Goal: Book appointment/travel/reservation

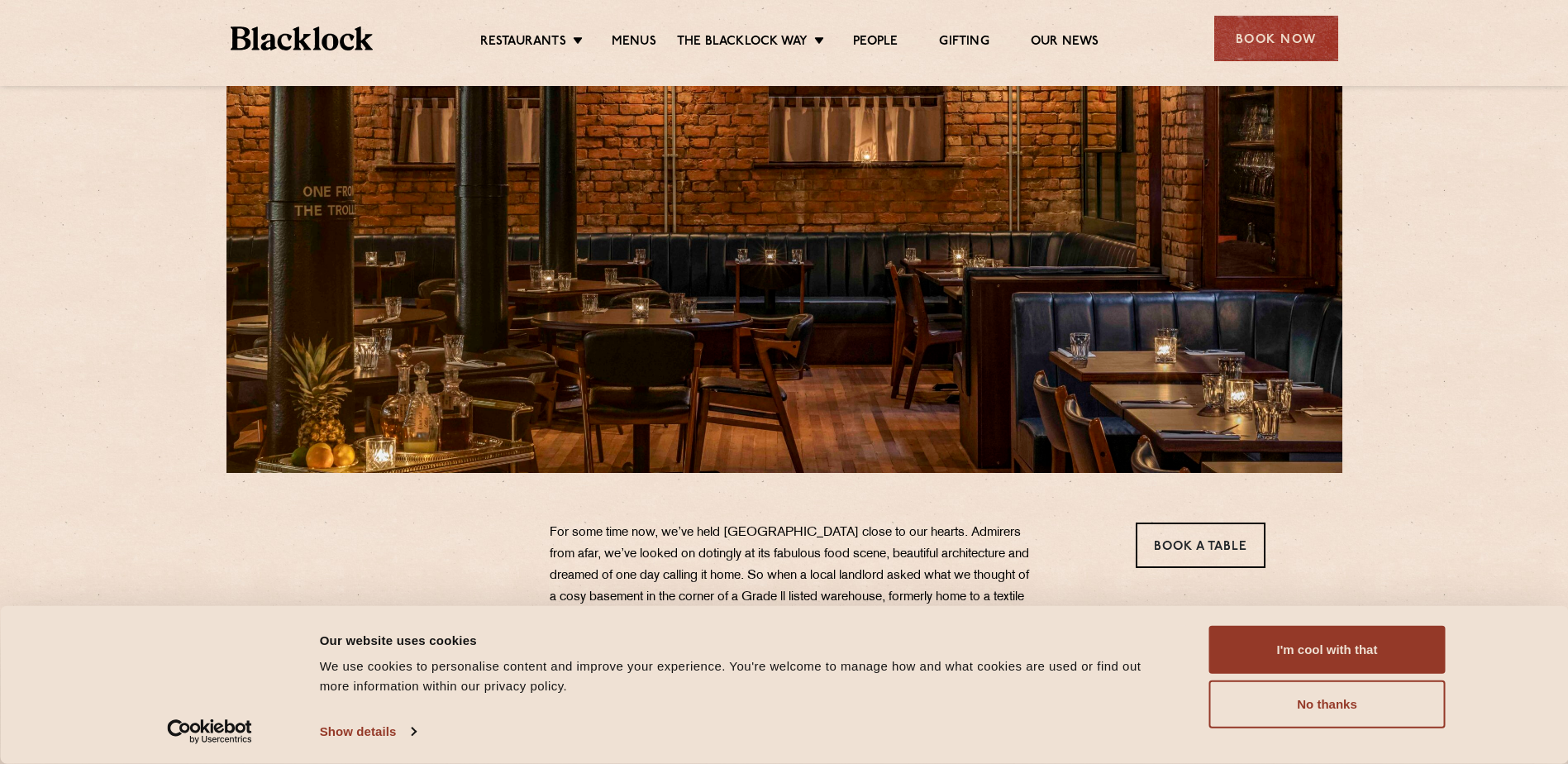
scroll to position [248, 0]
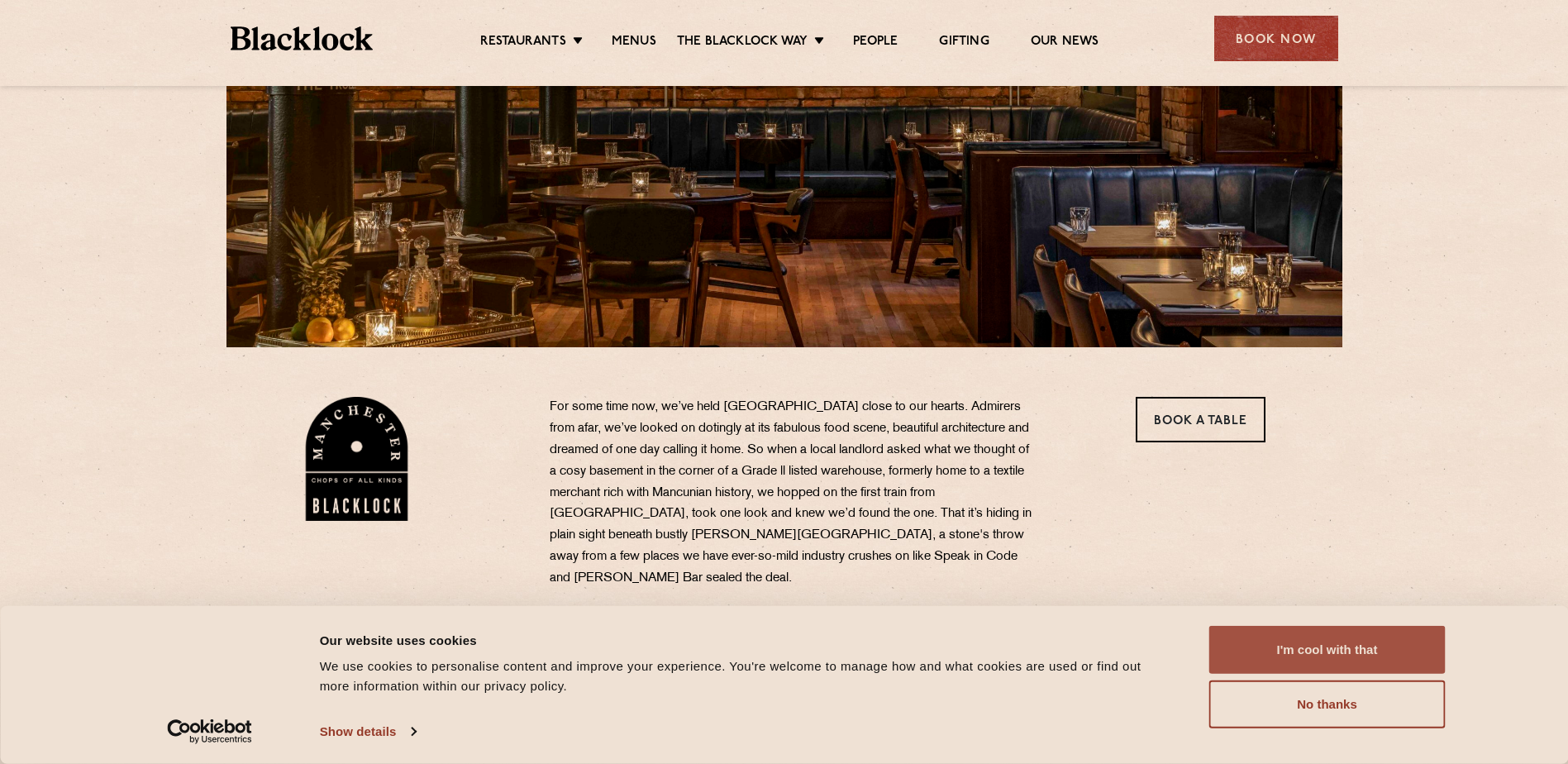
click at [1325, 642] on button "I'm cool with that" at bounding box center [1327, 649] width 237 height 48
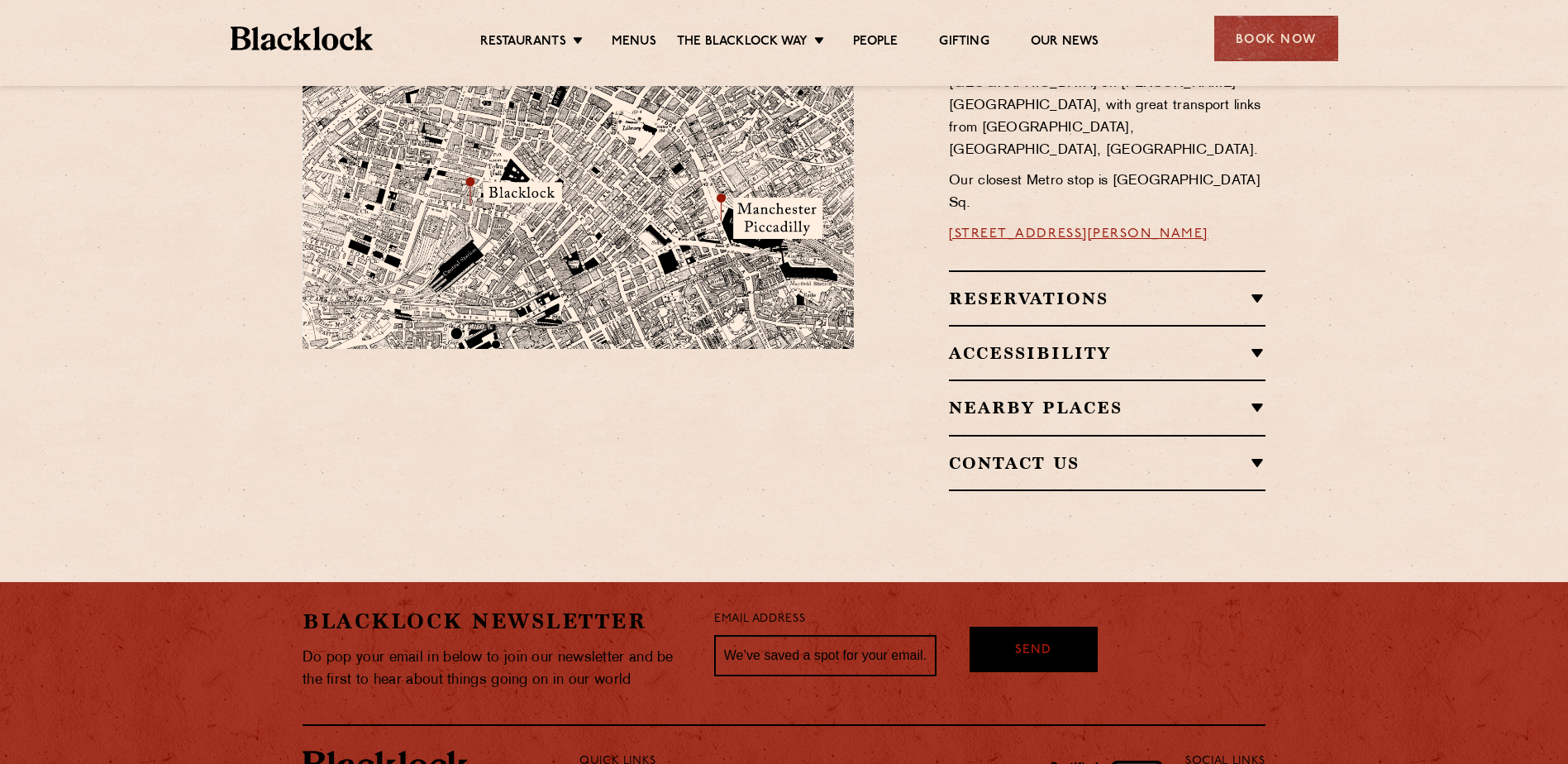
scroll to position [909, 0]
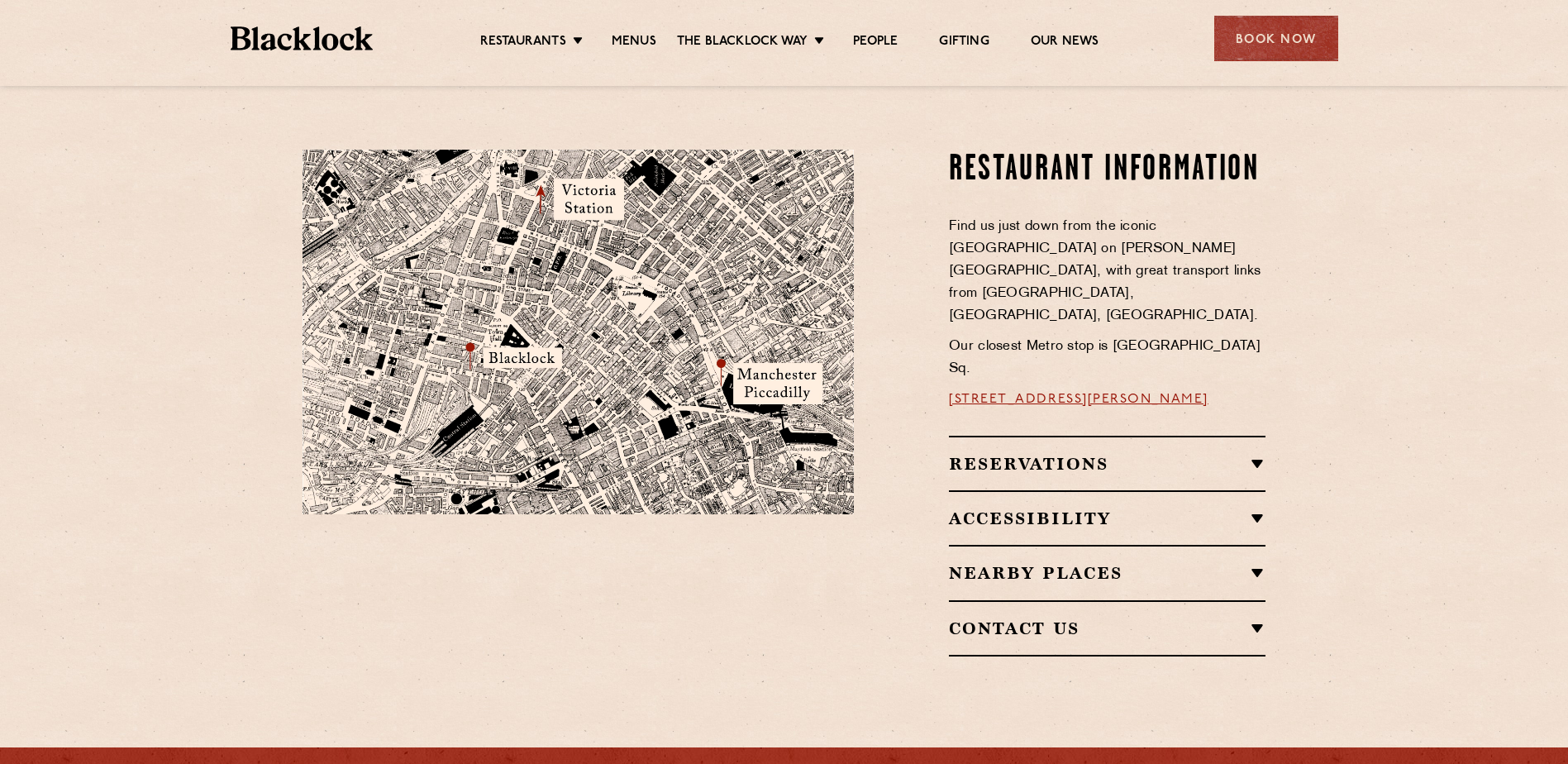
click at [1262, 454] on h2 "Reservations" at bounding box center [1107, 463] width 316 height 19
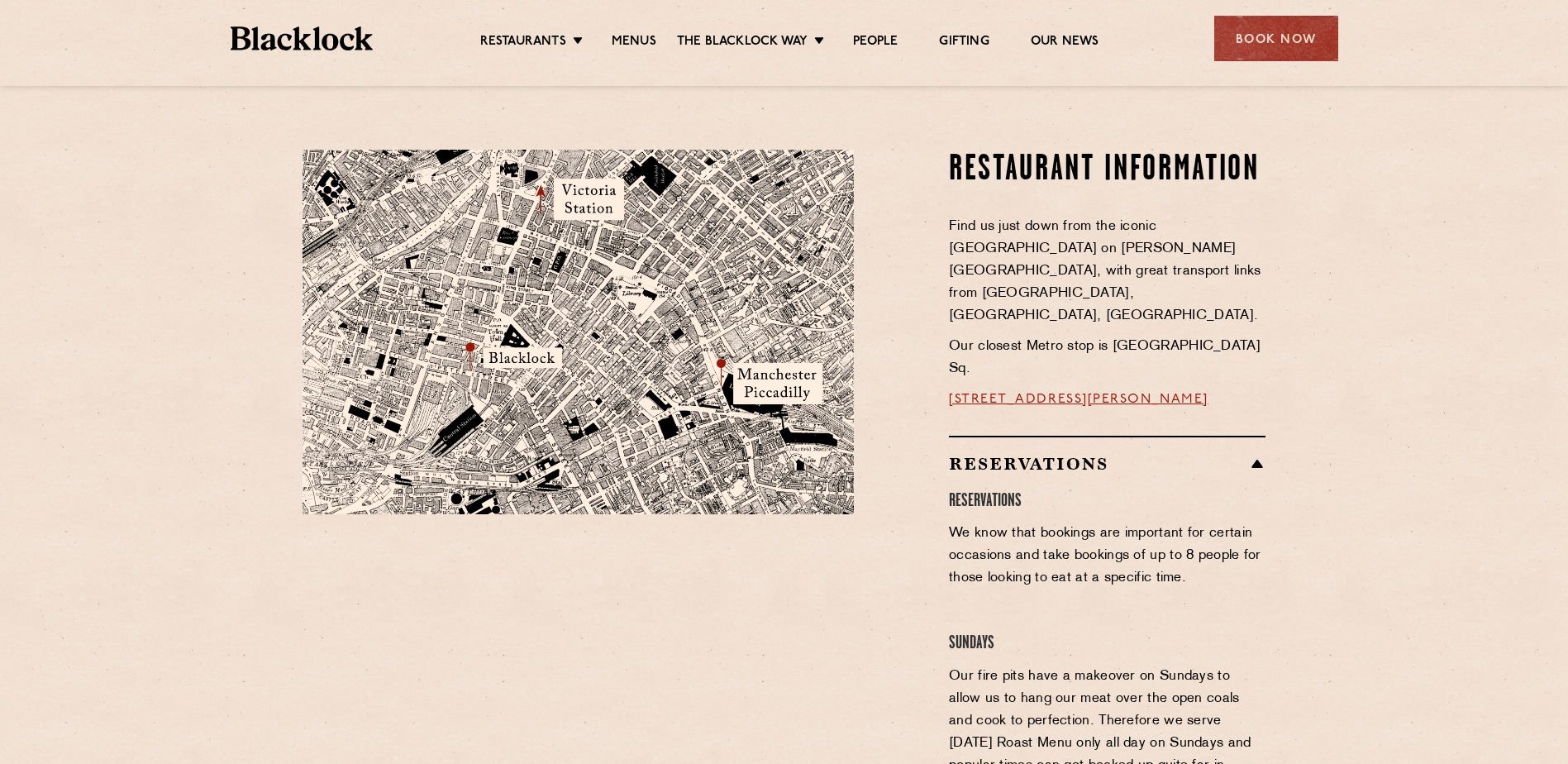
click at [1264, 454] on h2 "Reservations" at bounding box center [1107, 463] width 316 height 19
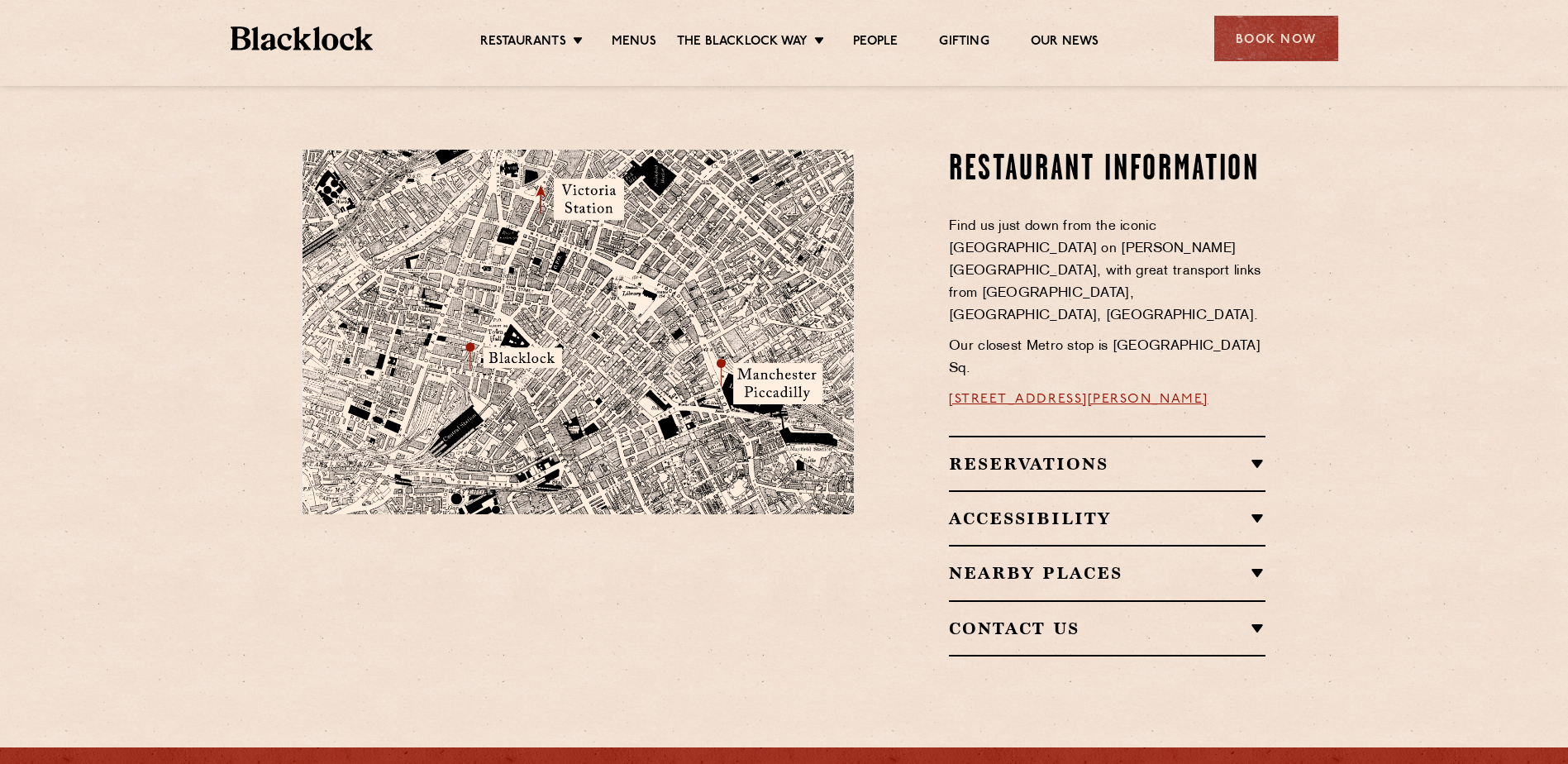
click at [1246, 454] on h2 "Reservations" at bounding box center [1107, 463] width 316 height 19
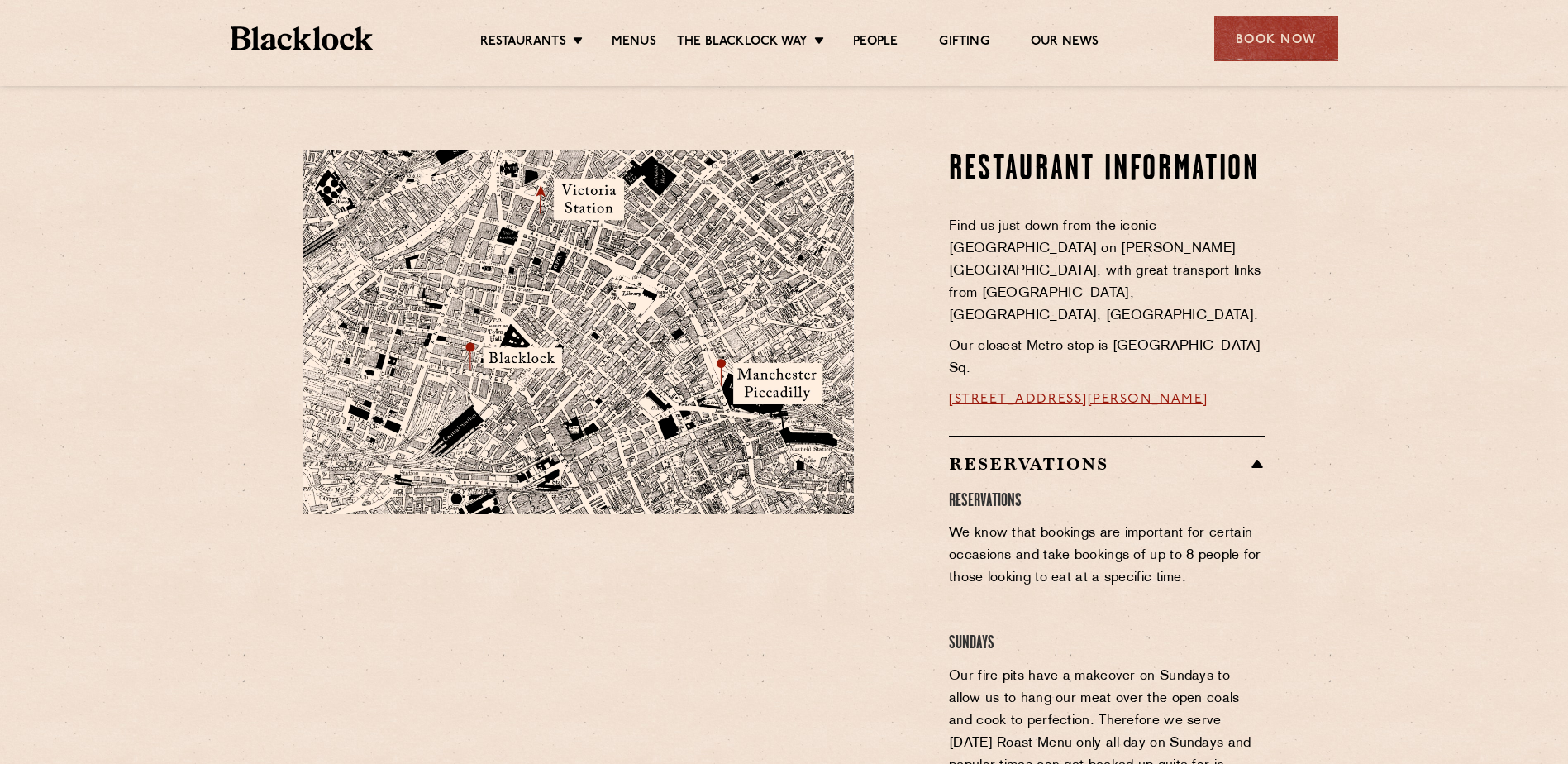
click at [1248, 435] on div "Reservations Reservations We know that bookings are important for certain occas…" at bounding box center [1107, 763] width 316 height 656
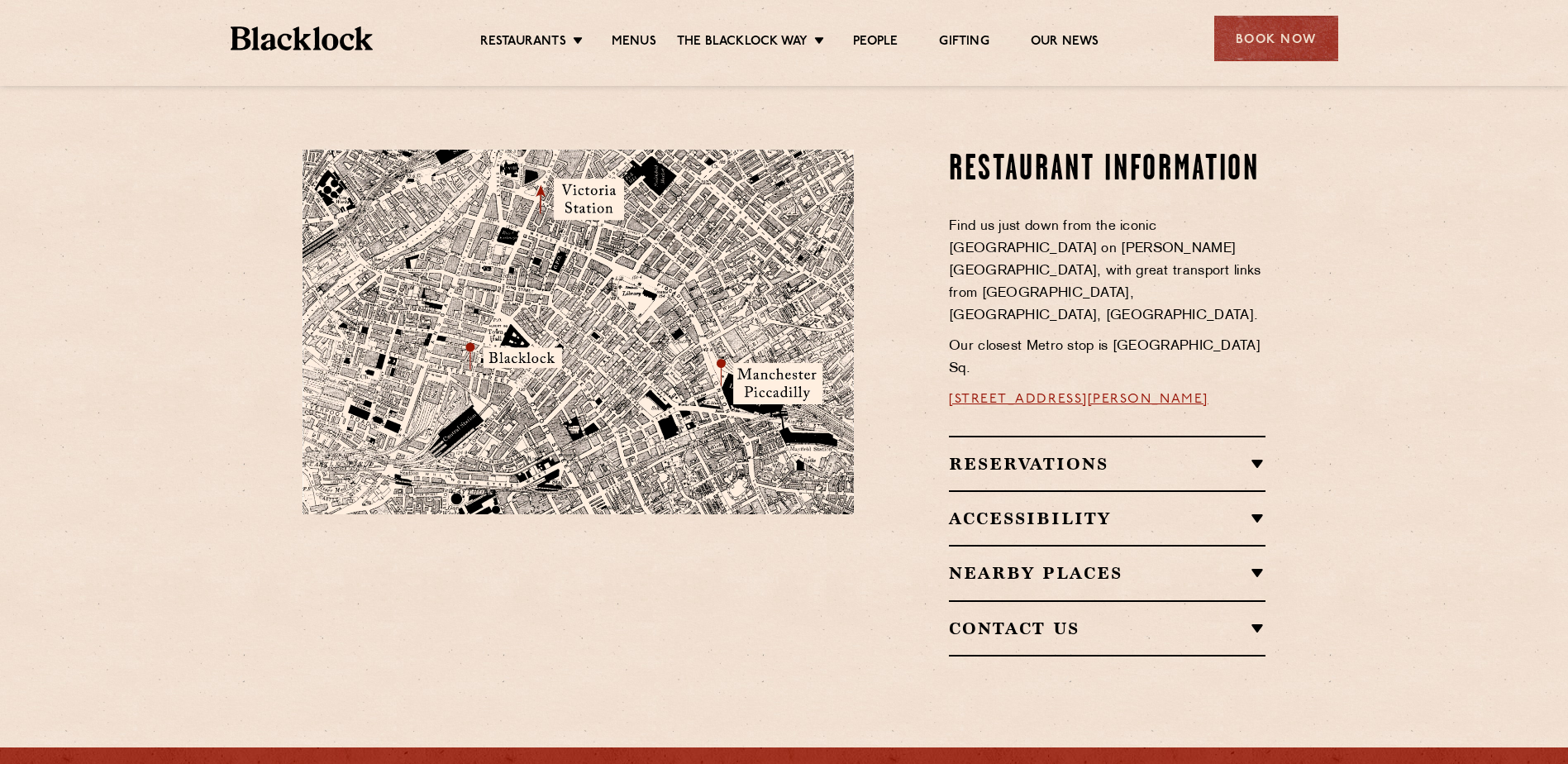
click at [1258, 454] on h2 "Reservations" at bounding box center [1107, 463] width 316 height 19
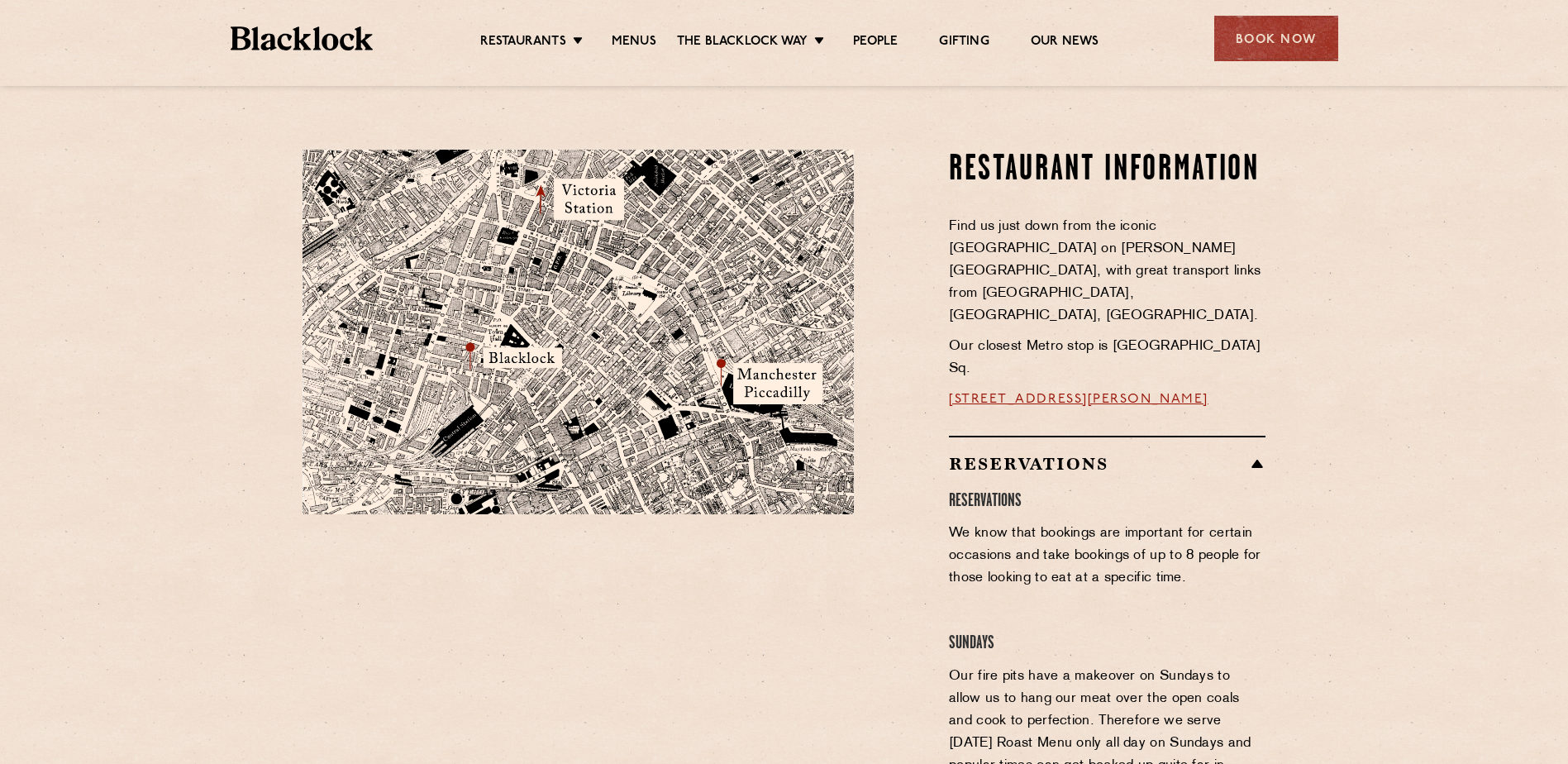
click at [1261, 454] on h2 "Reservations" at bounding box center [1107, 463] width 316 height 19
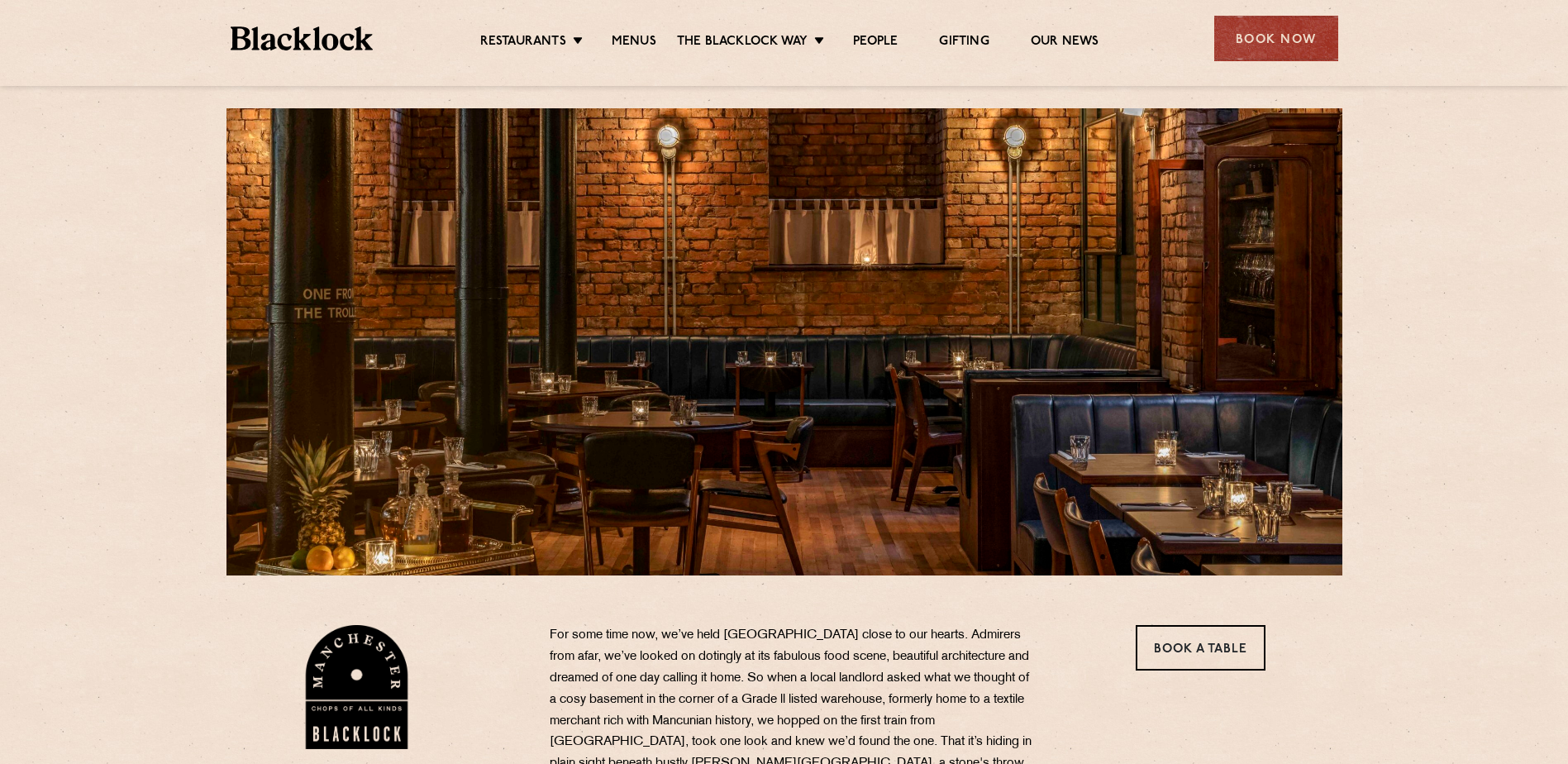
scroll to position [0, 0]
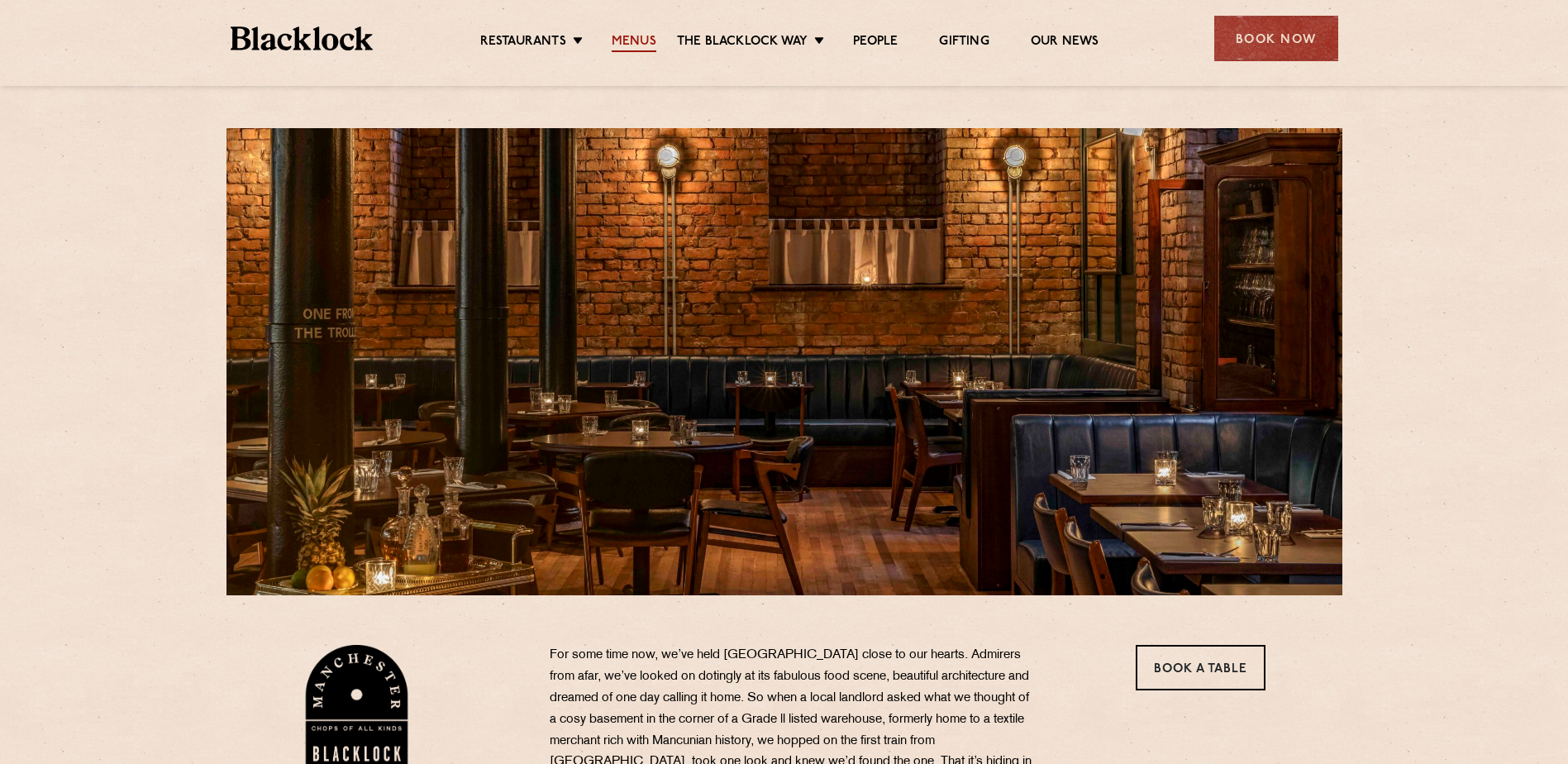
click at [633, 40] on link "Menus" at bounding box center [634, 43] width 45 height 18
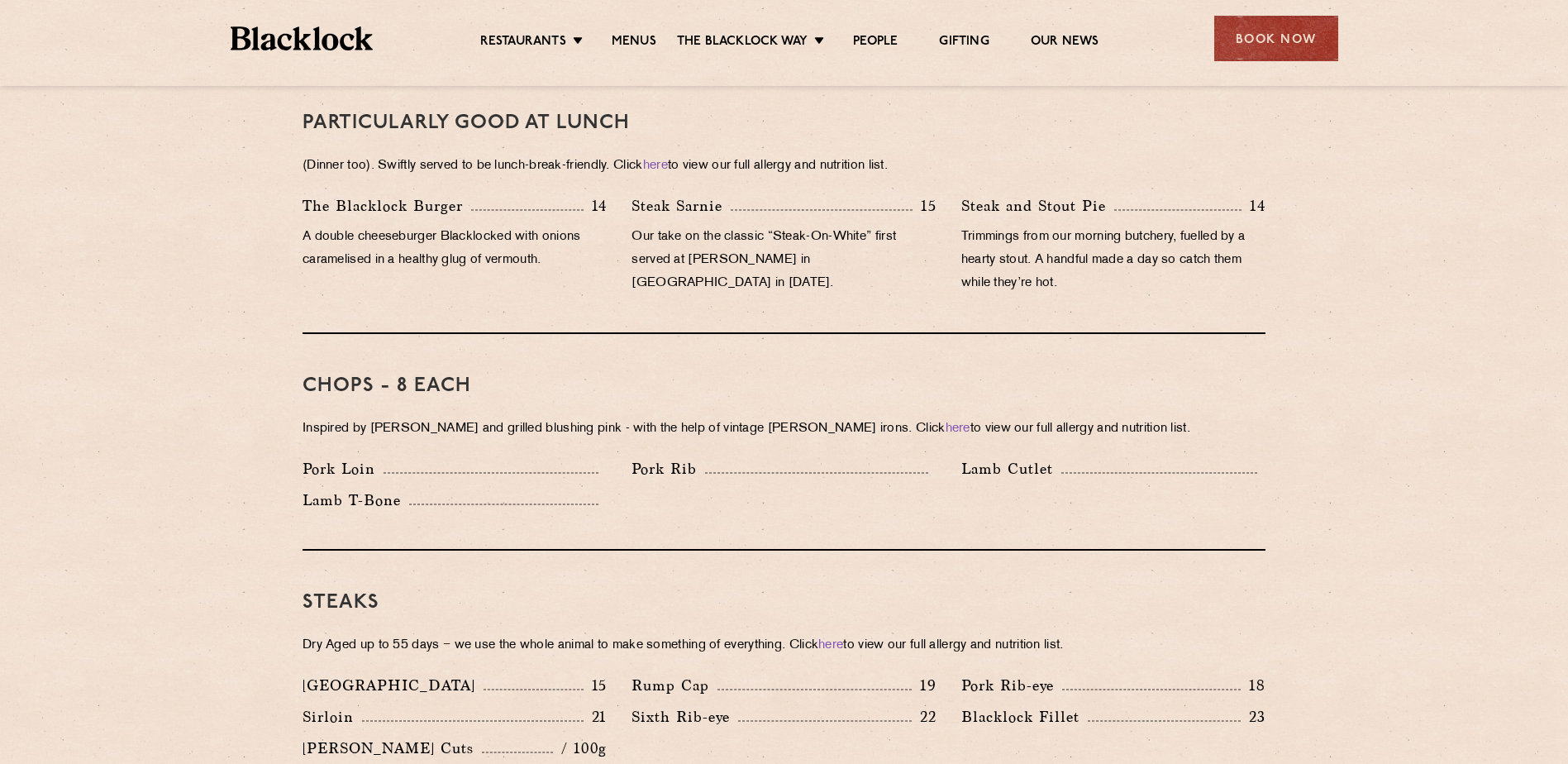
scroll to position [495, 0]
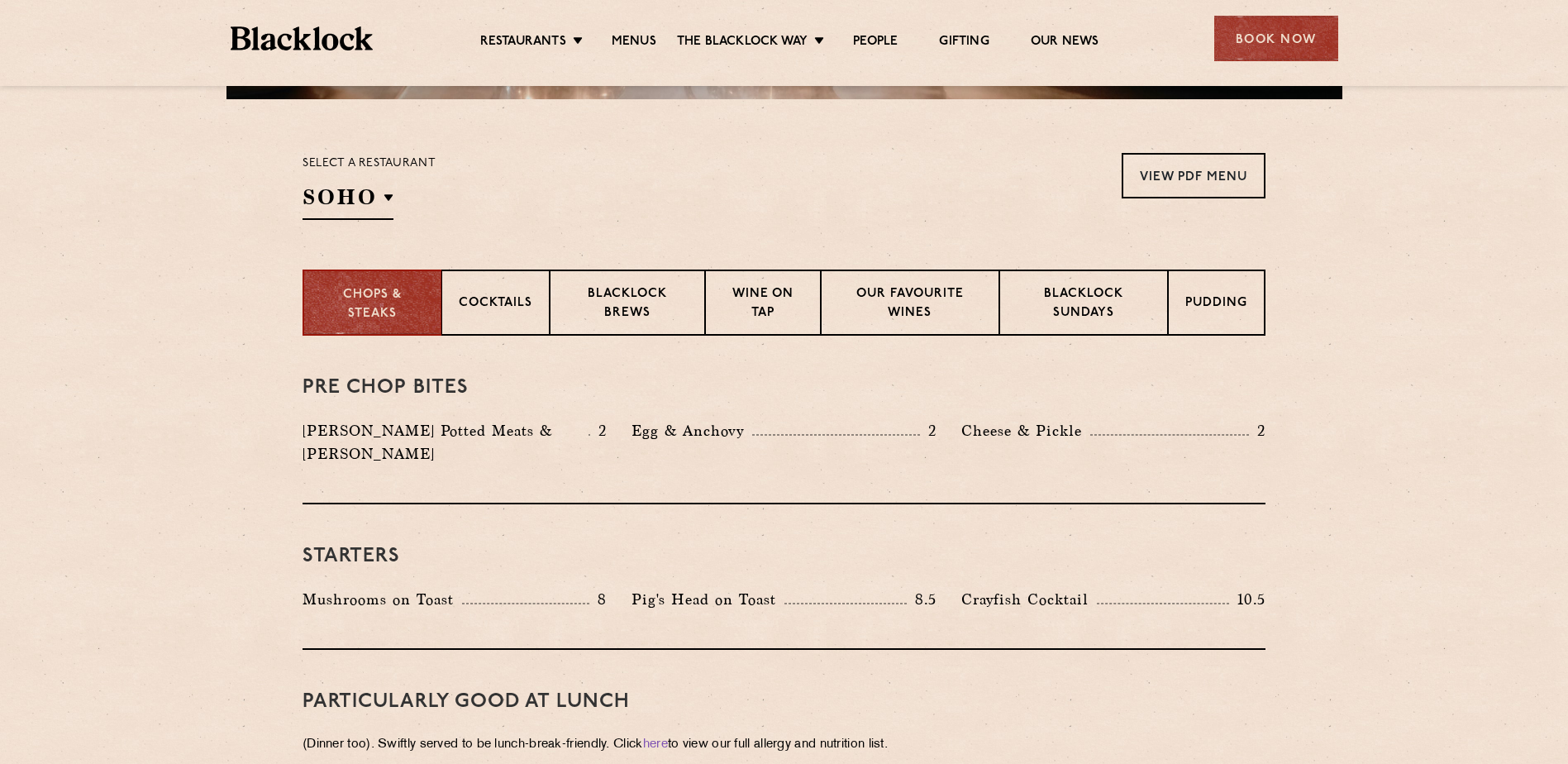
click at [1288, 66] on div "Restaurants [GEOGRAPHIC_DATA] [GEOGRAPHIC_DATA] [GEOGRAPHIC_DATA] [GEOGRAPHIC_D…" at bounding box center [784, 37] width 1157 height 74
click at [1308, 37] on div "Book Now" at bounding box center [1275, 38] width 124 height 46
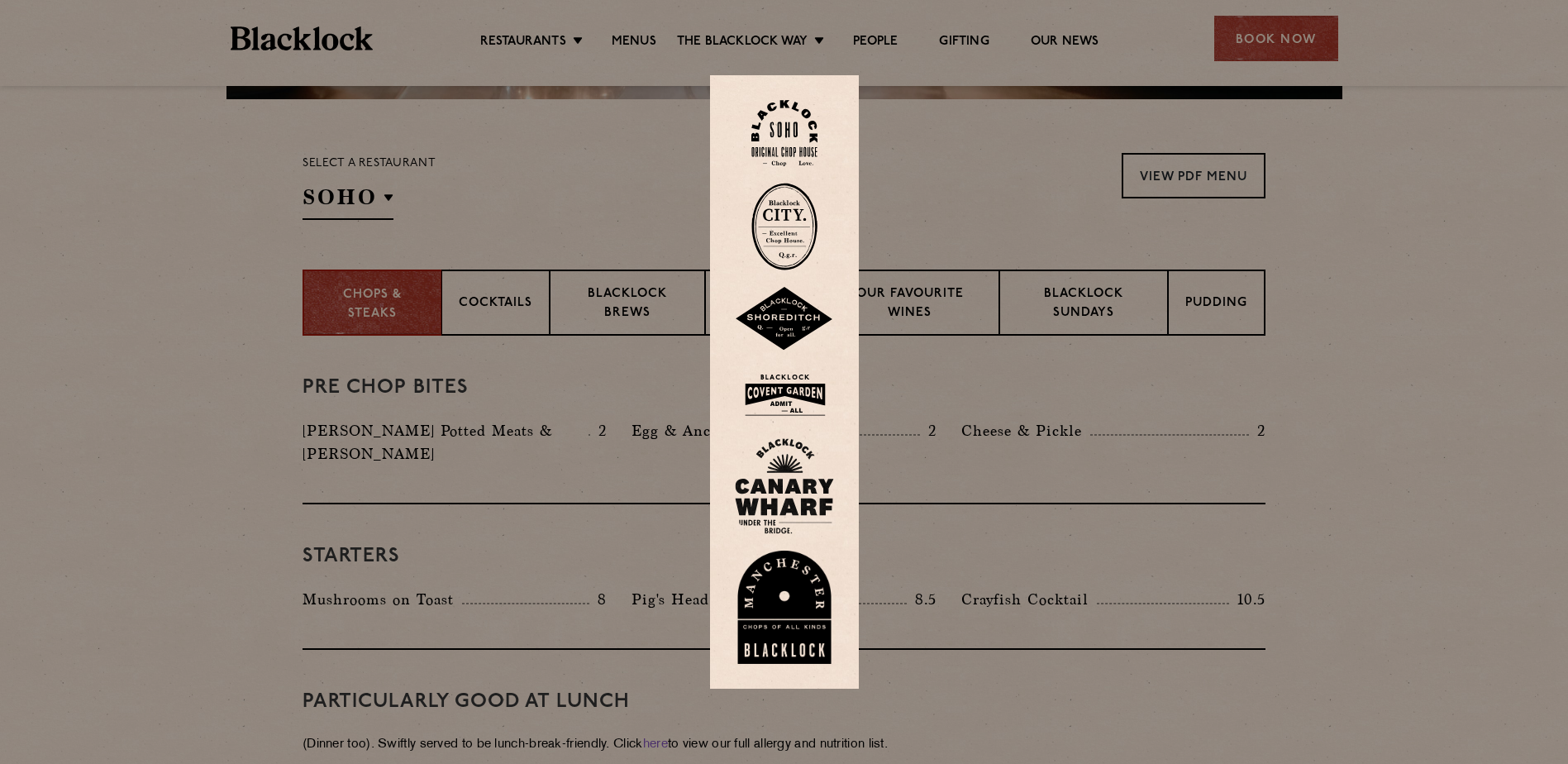
click at [797, 595] on img at bounding box center [784, 607] width 99 height 114
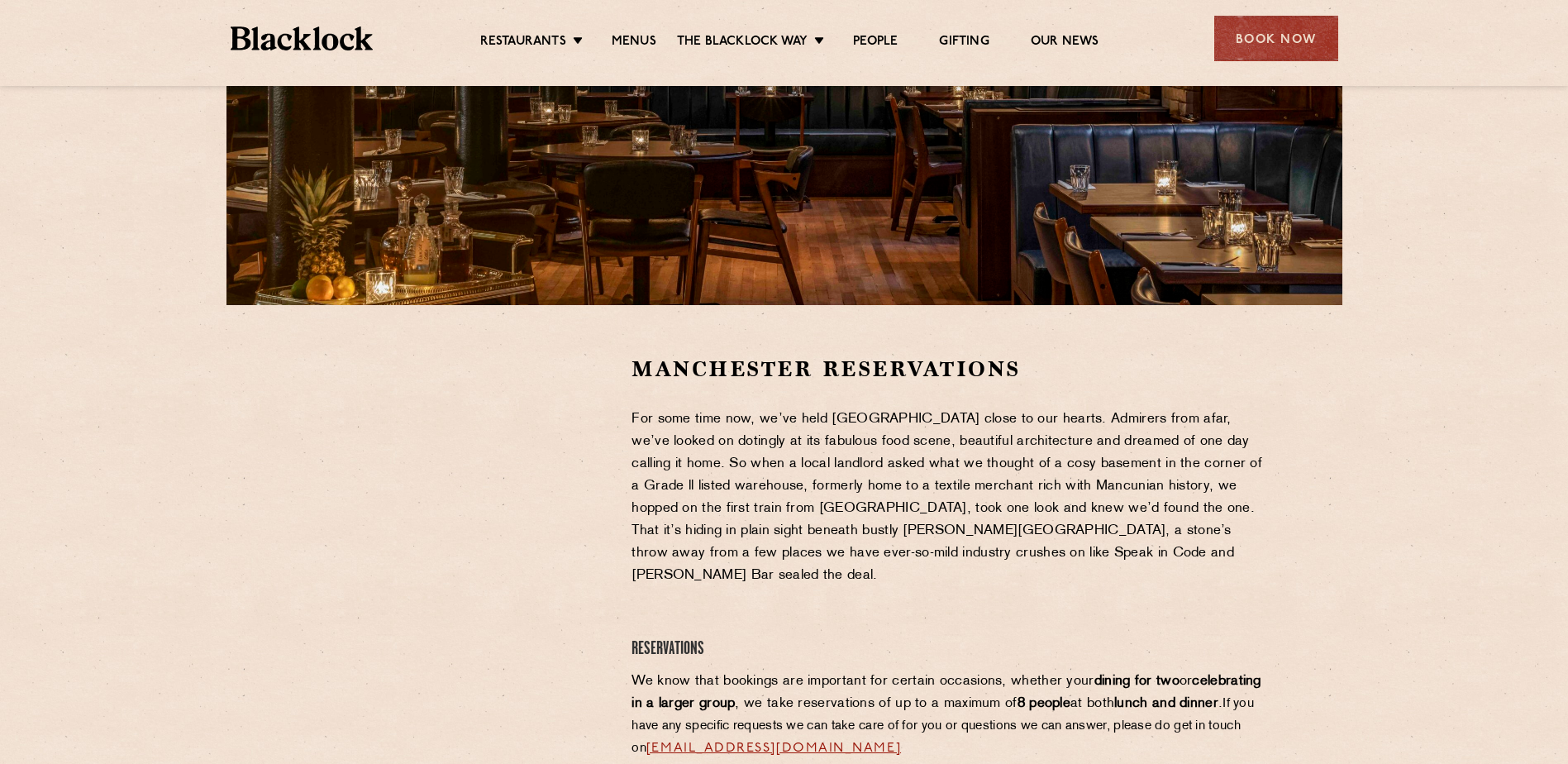
scroll to position [495, 0]
